Goal: Information Seeking & Learning: Learn about a topic

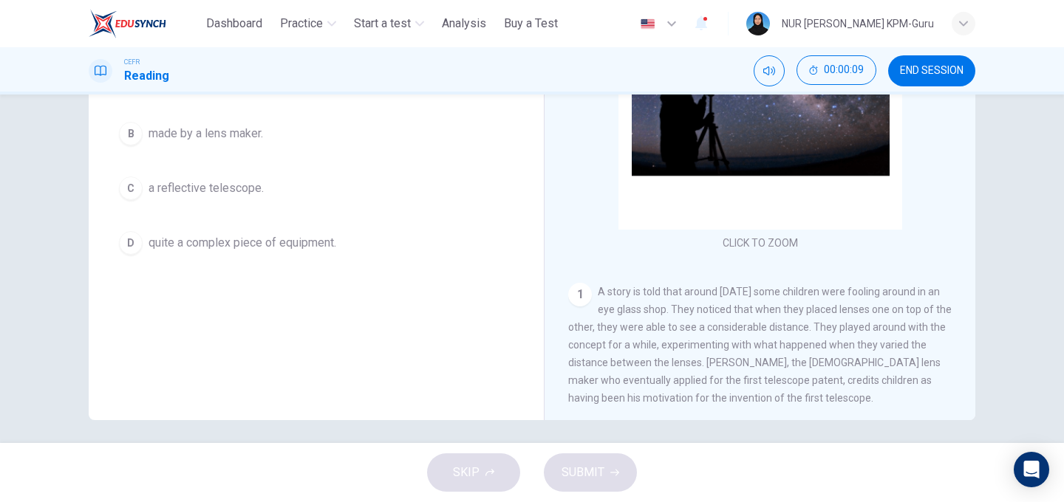
scroll to position [224, 0]
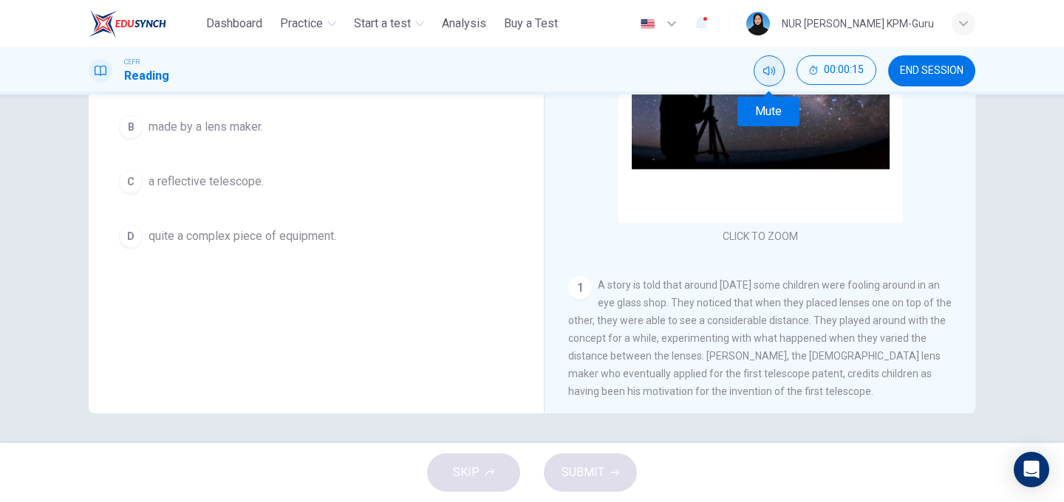
click at [775, 72] on button "Mute" at bounding box center [769, 70] width 31 height 31
click at [767, 71] on icon "Unmute" at bounding box center [769, 71] width 12 height 12
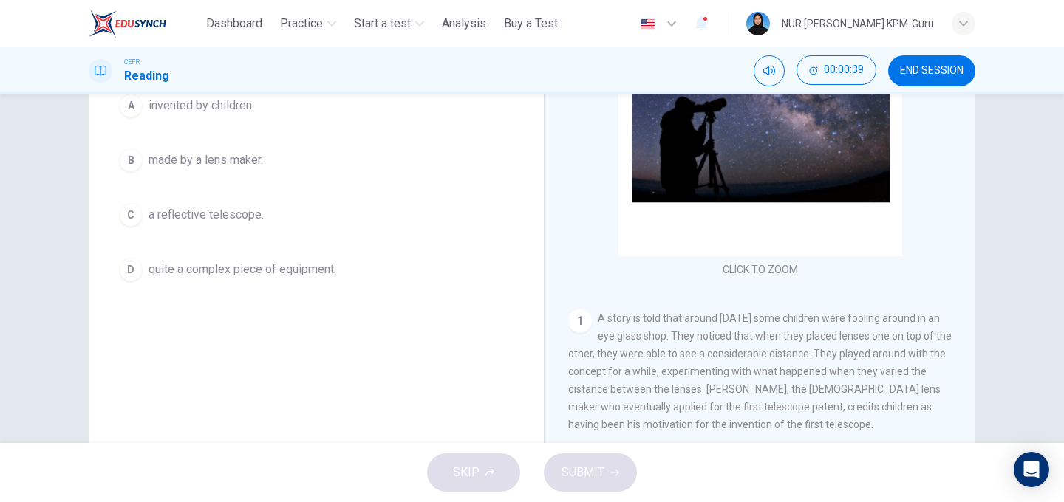
scroll to position [195, 0]
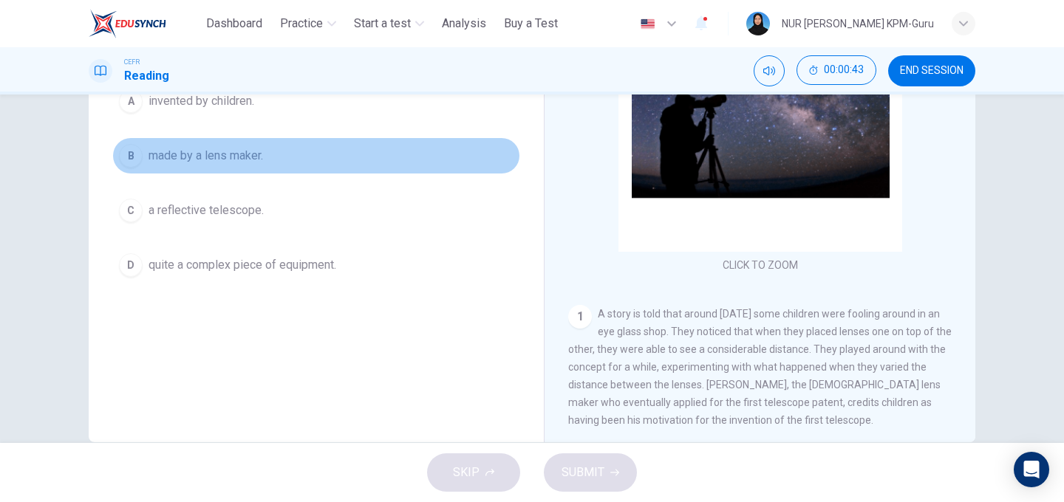
click at [138, 160] on div "B" at bounding box center [131, 156] width 24 height 24
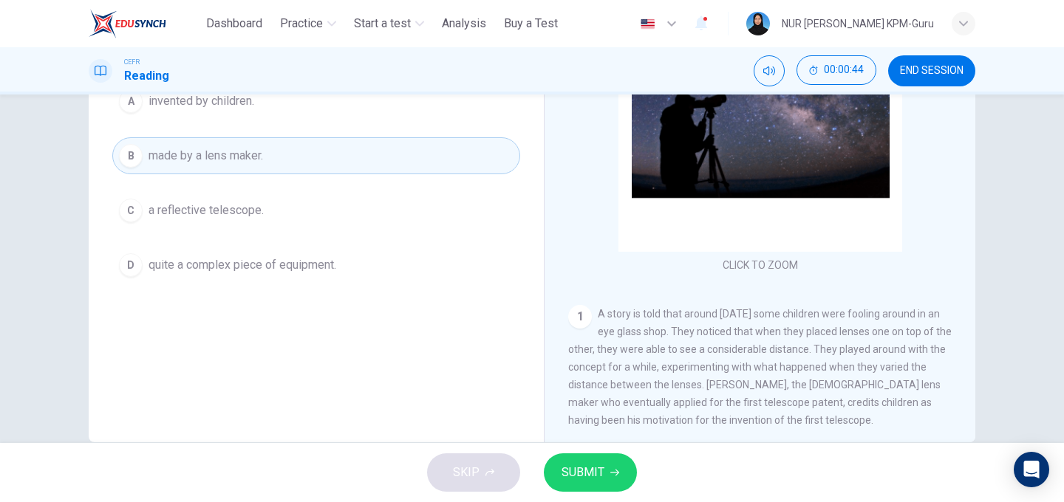
click at [603, 471] on span "SUBMIT" at bounding box center [583, 473] width 43 height 21
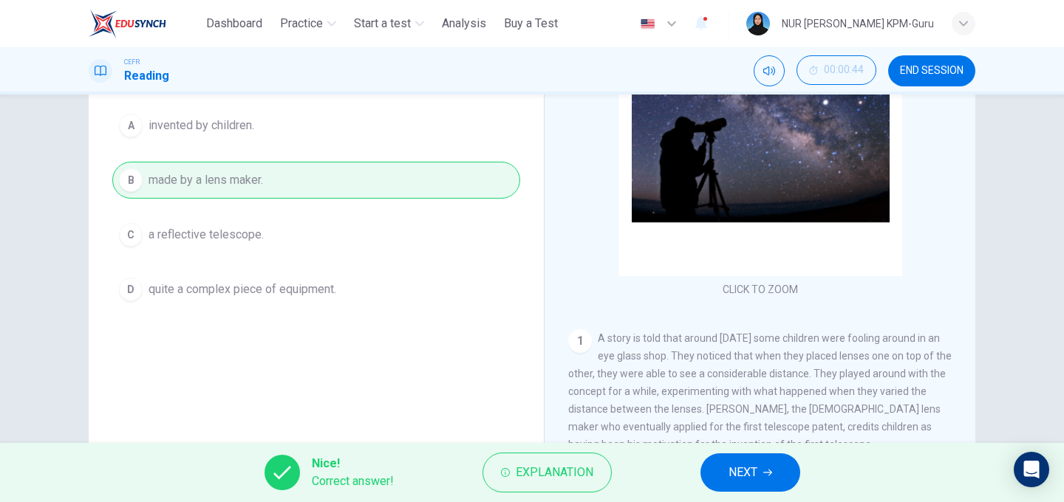
scroll to position [163, 0]
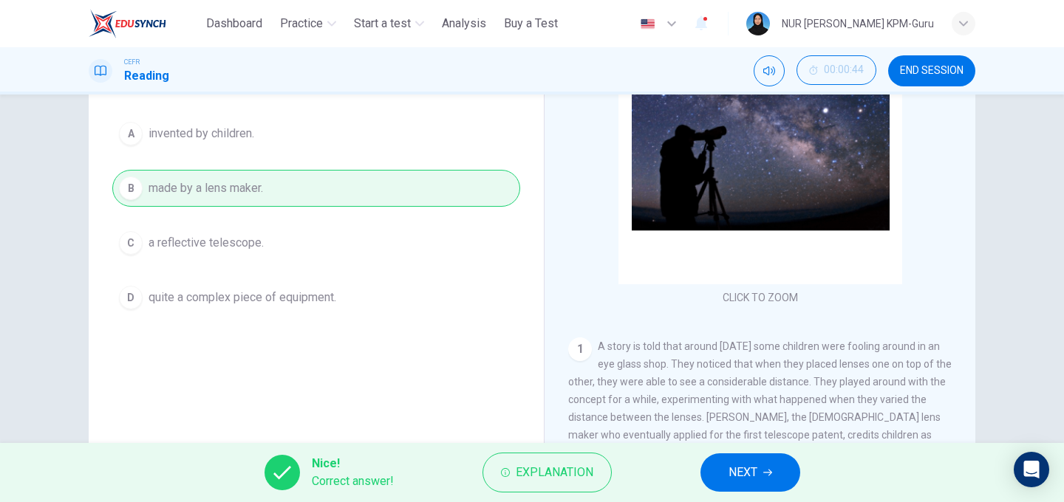
click at [783, 474] on button "NEXT" at bounding box center [750, 473] width 100 height 38
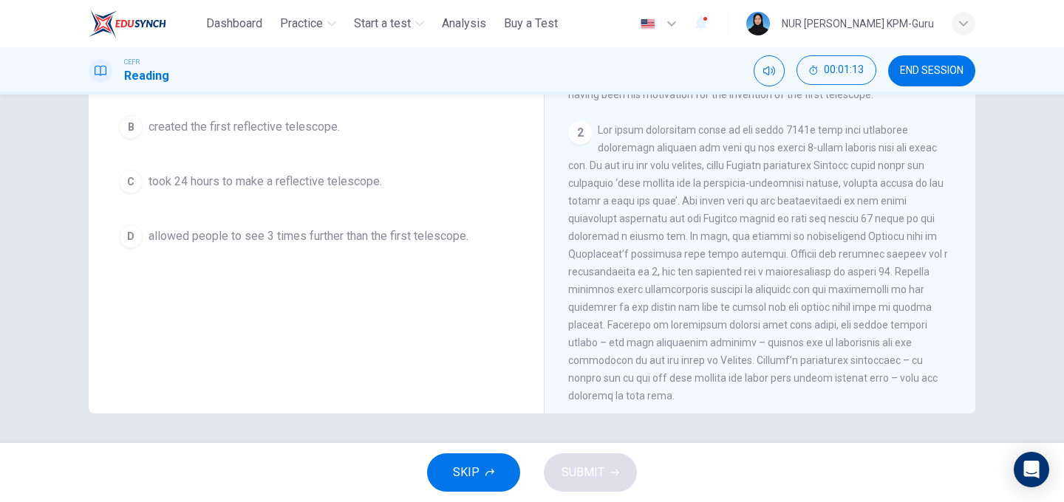
scroll to position [301, 0]
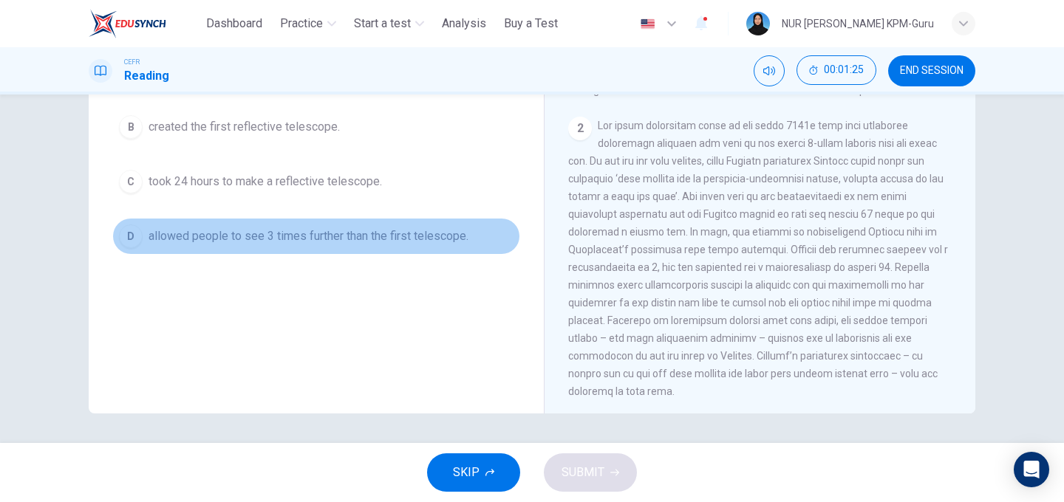
click at [152, 233] on span "allowed people to see 3 times further than the first telescope." at bounding box center [309, 237] width 320 height 18
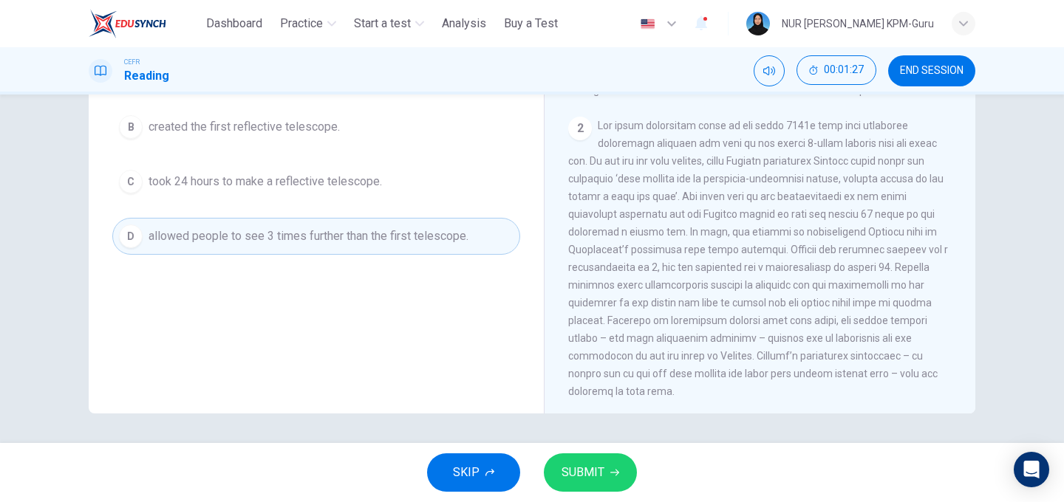
click at [572, 468] on span "SUBMIT" at bounding box center [583, 473] width 43 height 21
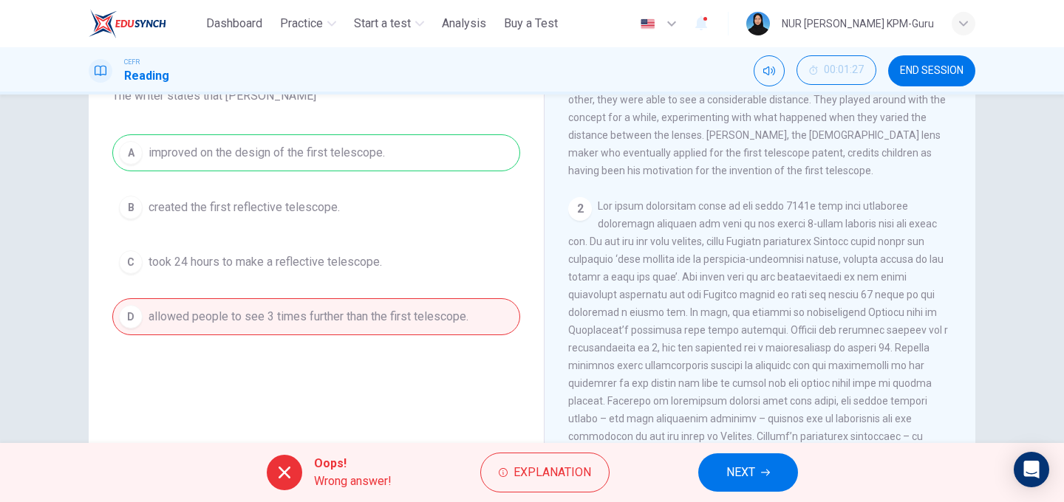
scroll to position [144, 0]
click at [771, 467] on button "NEXT" at bounding box center [748, 473] width 100 height 38
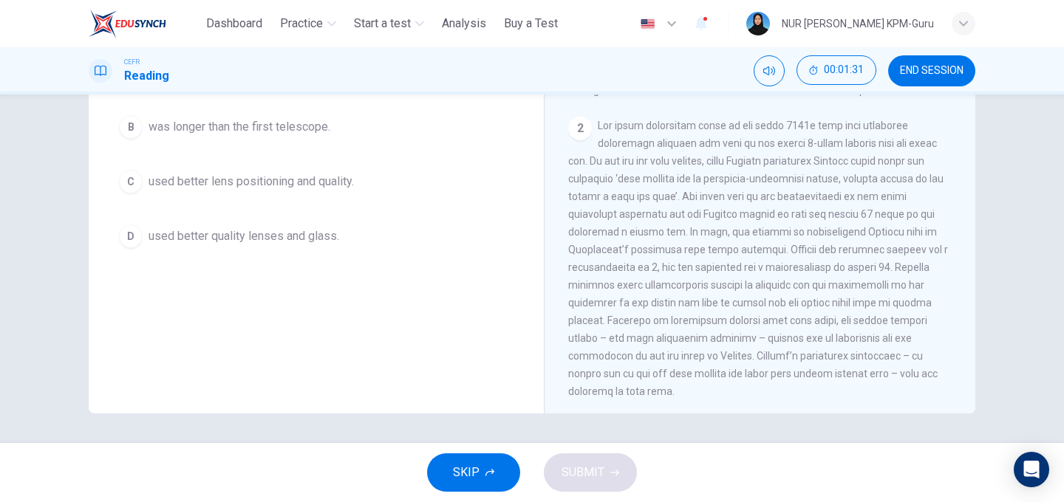
scroll to position [222, 0]
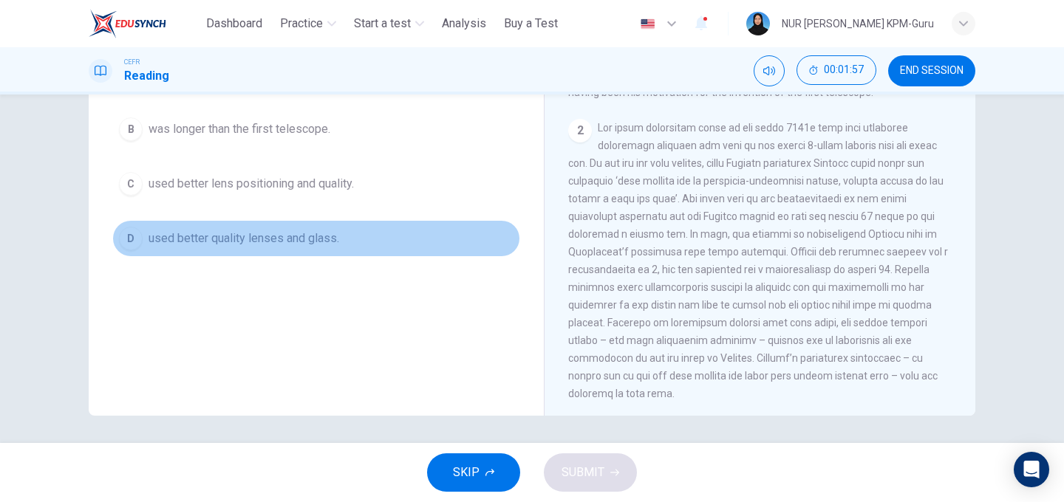
click at [236, 244] on span "used better quality lenses and glass." at bounding box center [244, 239] width 191 height 18
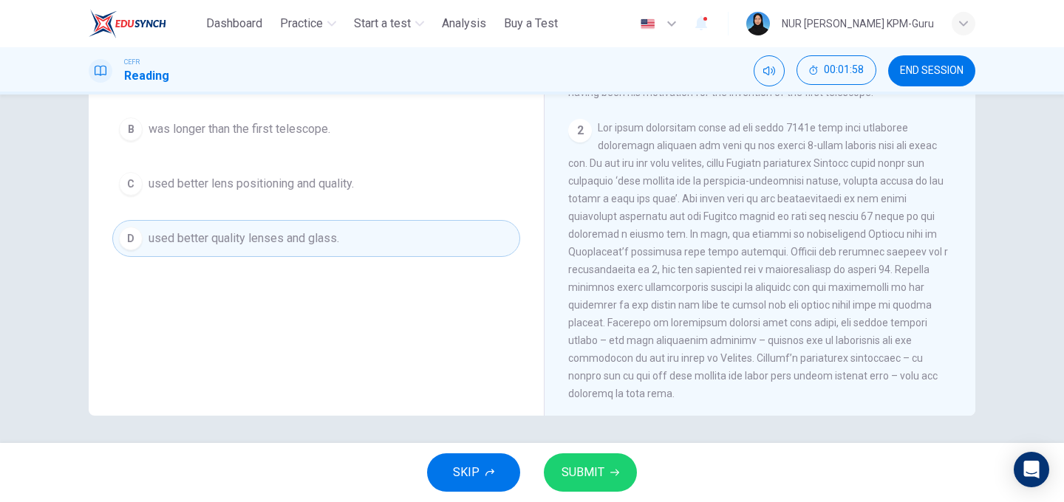
click at [582, 474] on span "SUBMIT" at bounding box center [583, 473] width 43 height 21
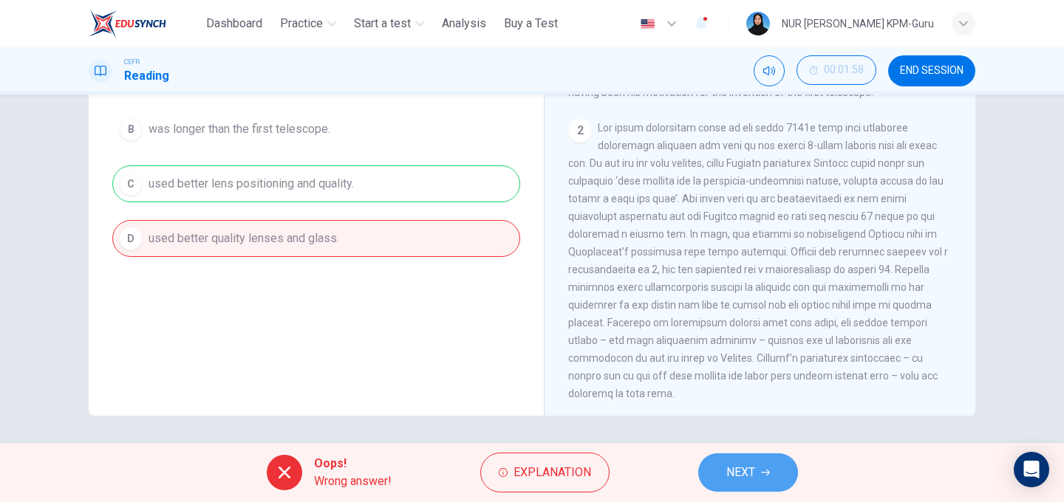
click at [728, 468] on span "NEXT" at bounding box center [740, 473] width 29 height 21
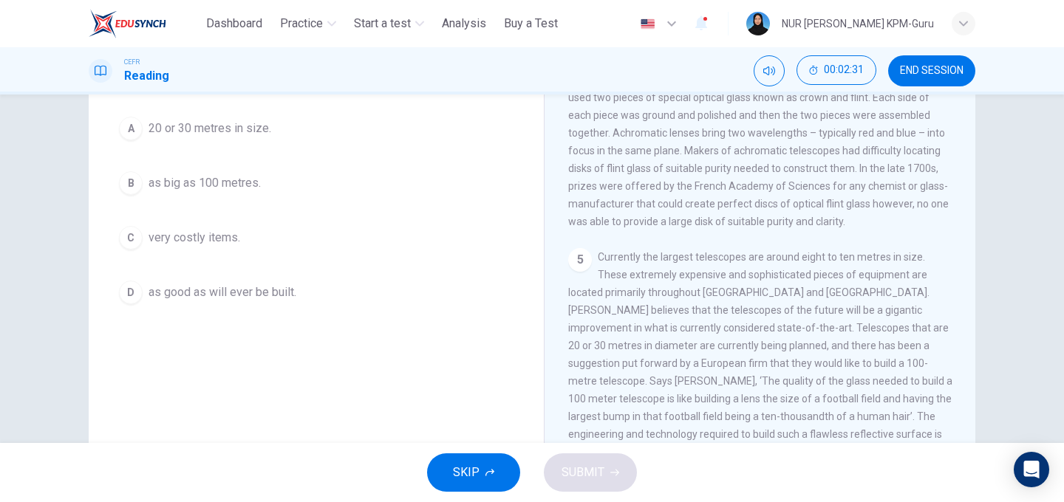
scroll to position [169, 0]
click at [234, 238] on span "very costly items." at bounding box center [195, 237] width 92 height 18
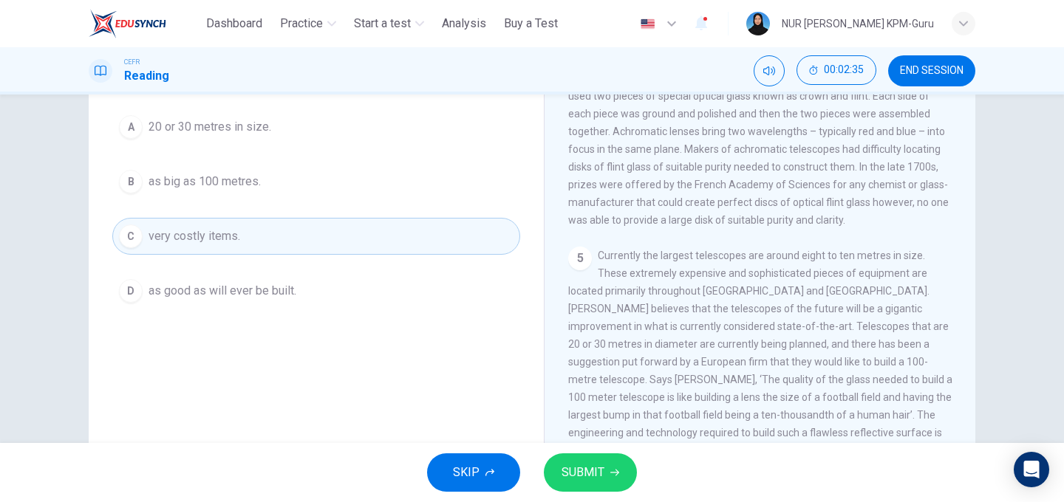
click at [606, 483] on button "SUBMIT" at bounding box center [590, 473] width 93 height 38
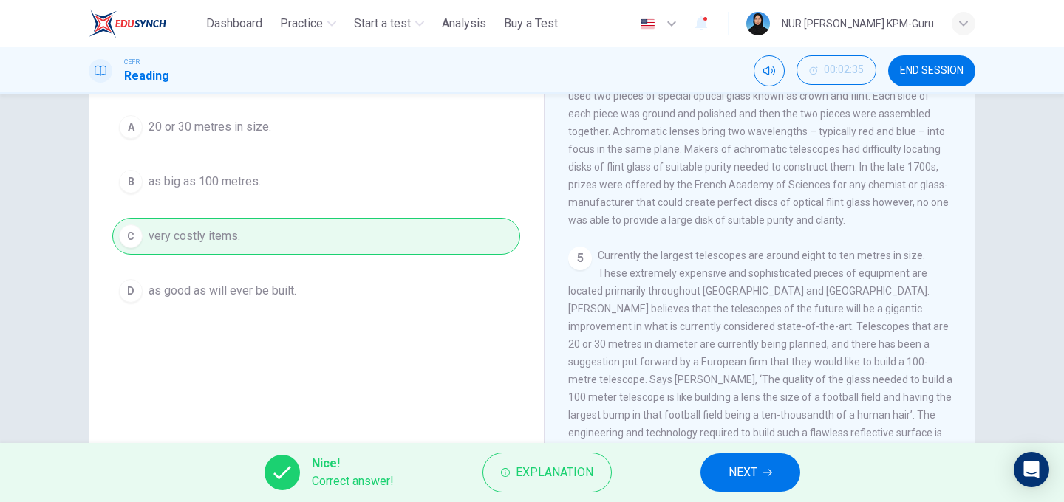
click at [763, 466] on button "NEXT" at bounding box center [750, 473] width 100 height 38
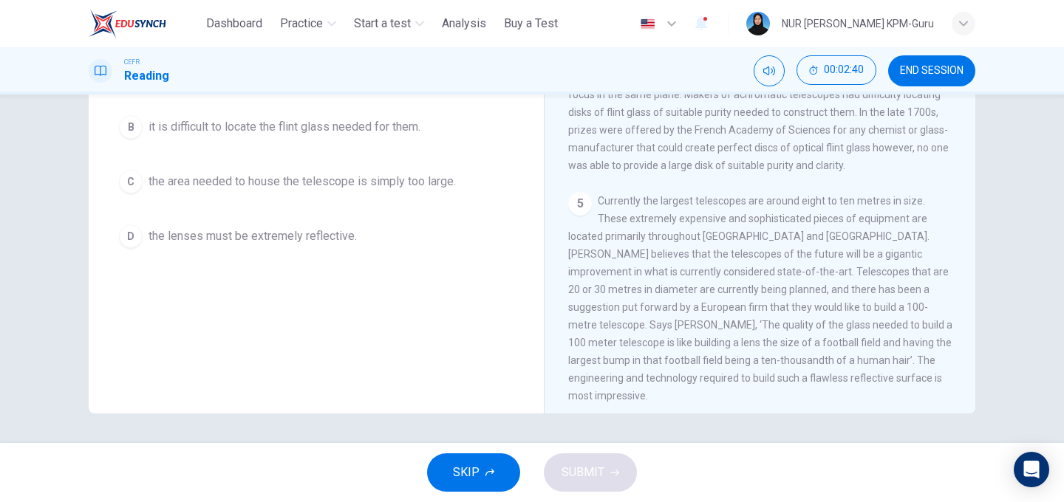
scroll to position [0, 0]
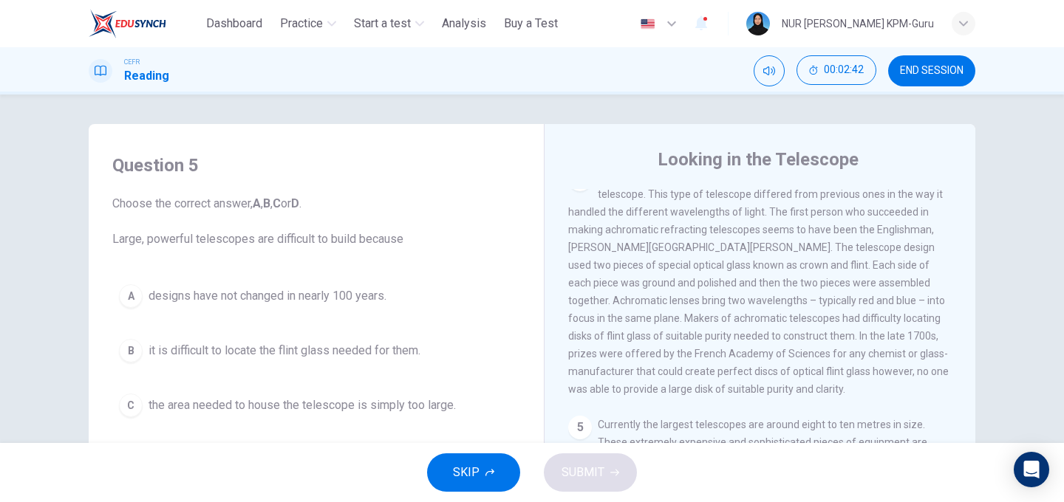
click at [921, 79] on button "END SESSION" at bounding box center [931, 70] width 87 height 31
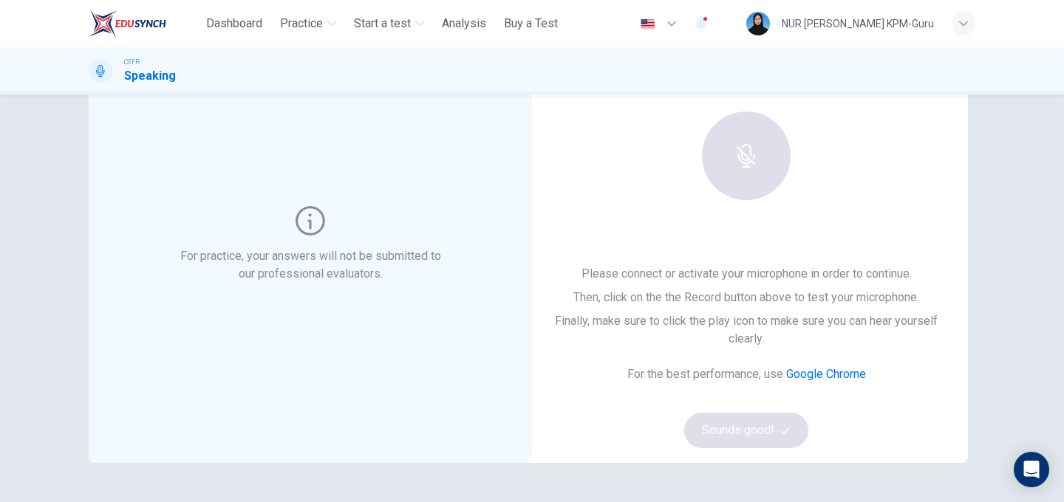
scroll to position [100, 0]
